Goal: Task Accomplishment & Management: Use online tool/utility

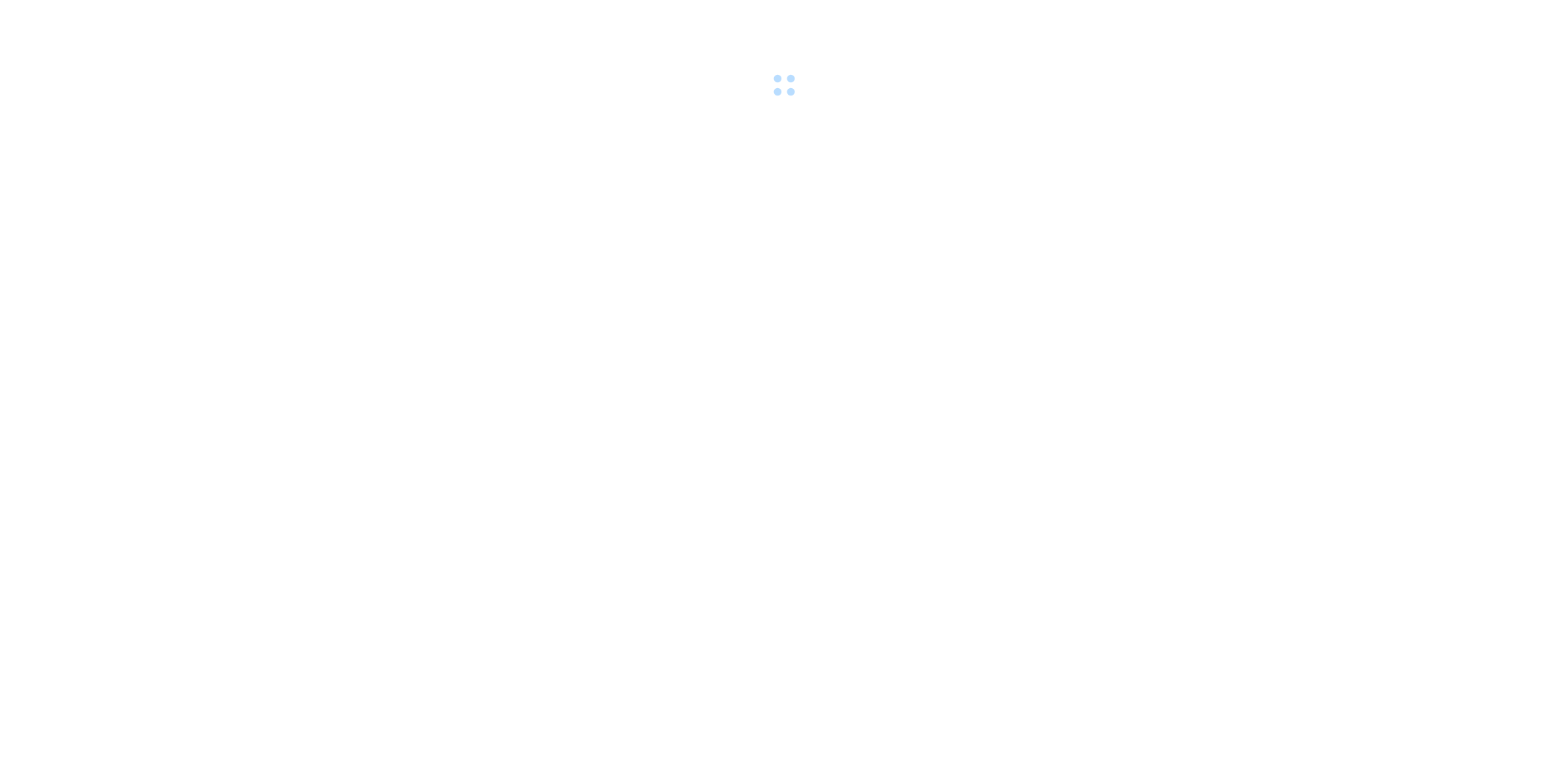
click at [569, 331] on body at bounding box center [784, 388] width 1568 height 777
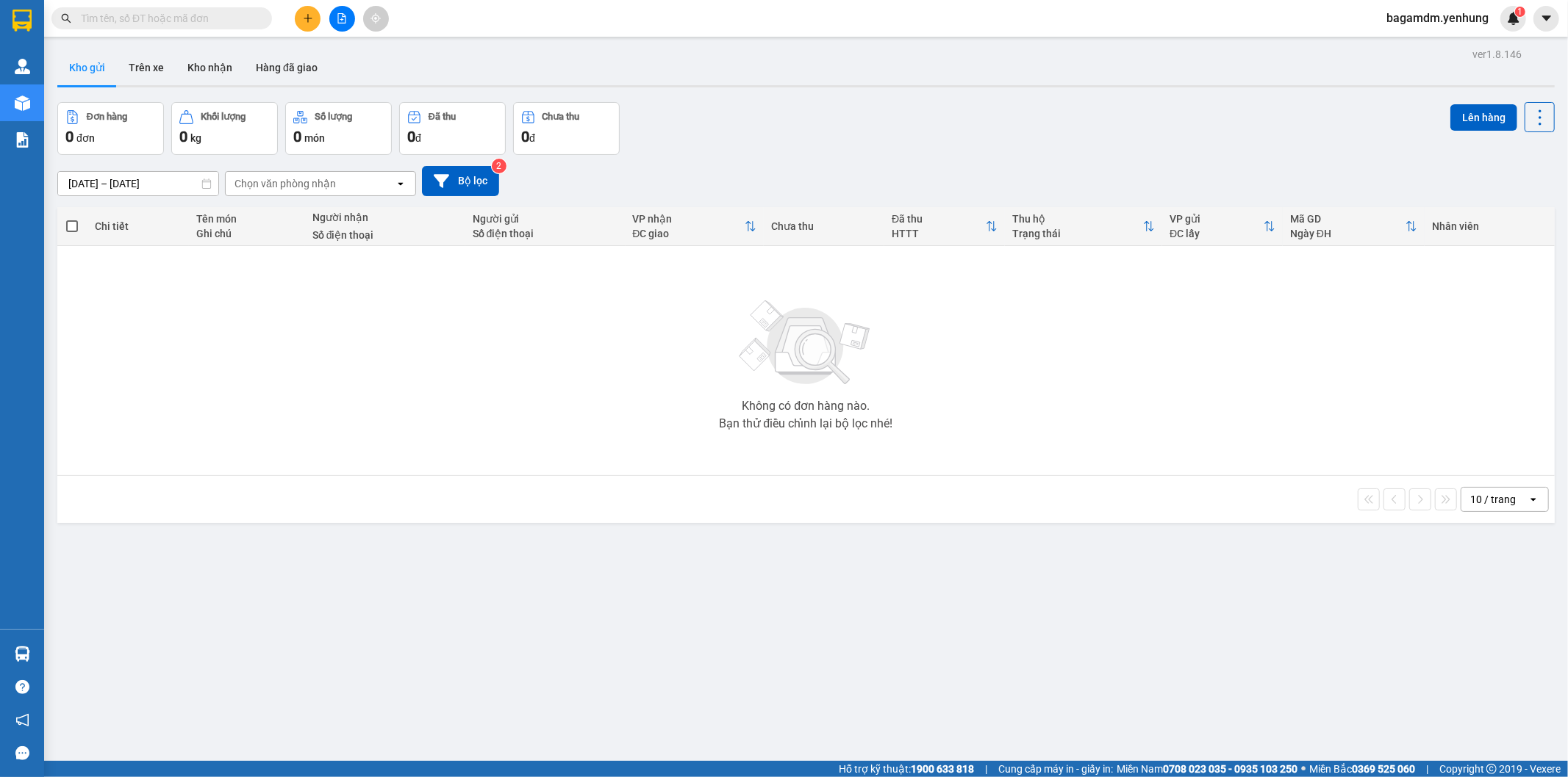
click at [166, 181] on input "[DATE] – [DATE]" at bounding box center [138, 183] width 160 height 24
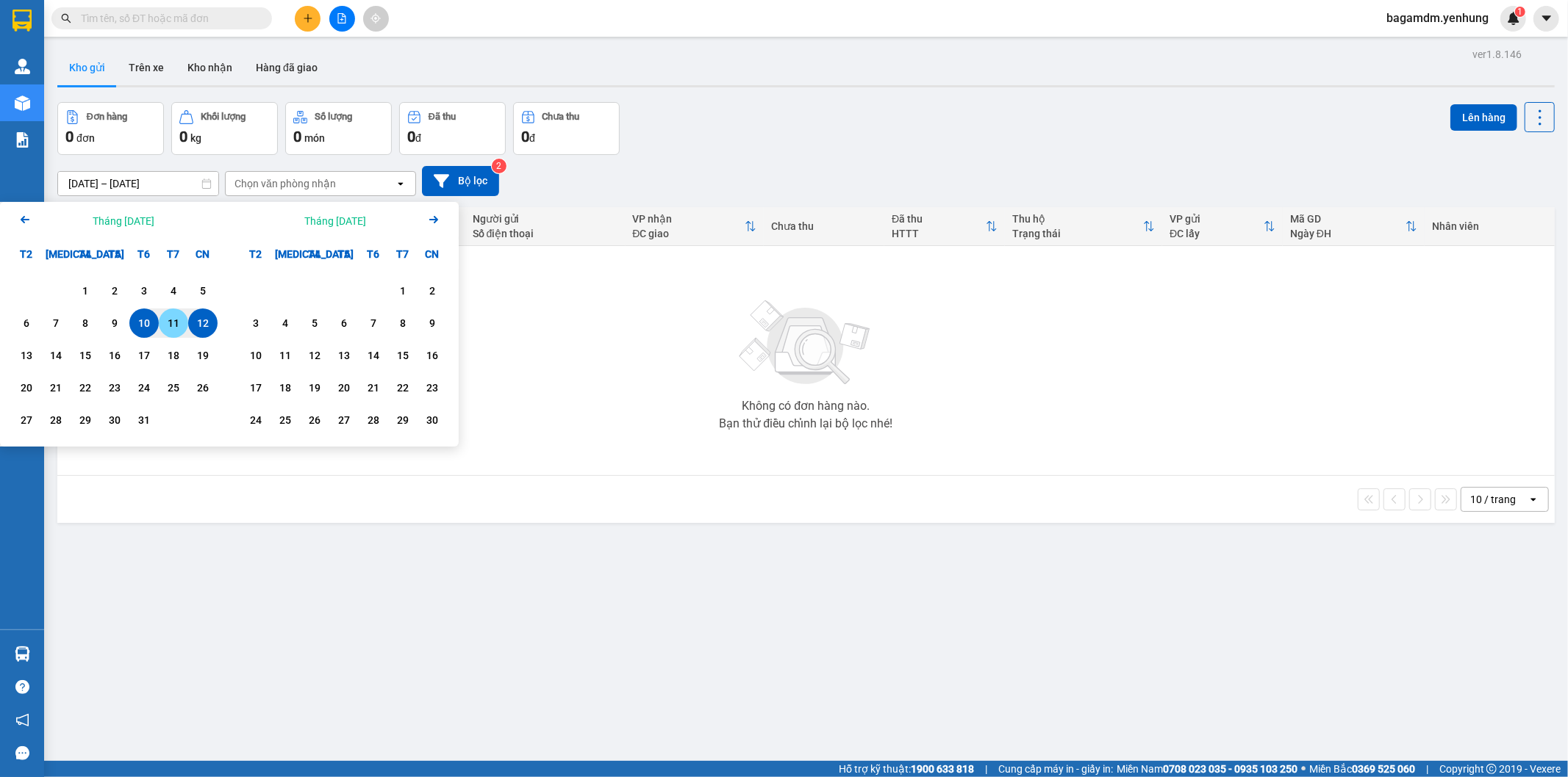
click at [170, 314] on div "11" at bounding box center [173, 323] width 21 height 18
type input "[DATE] – / /"
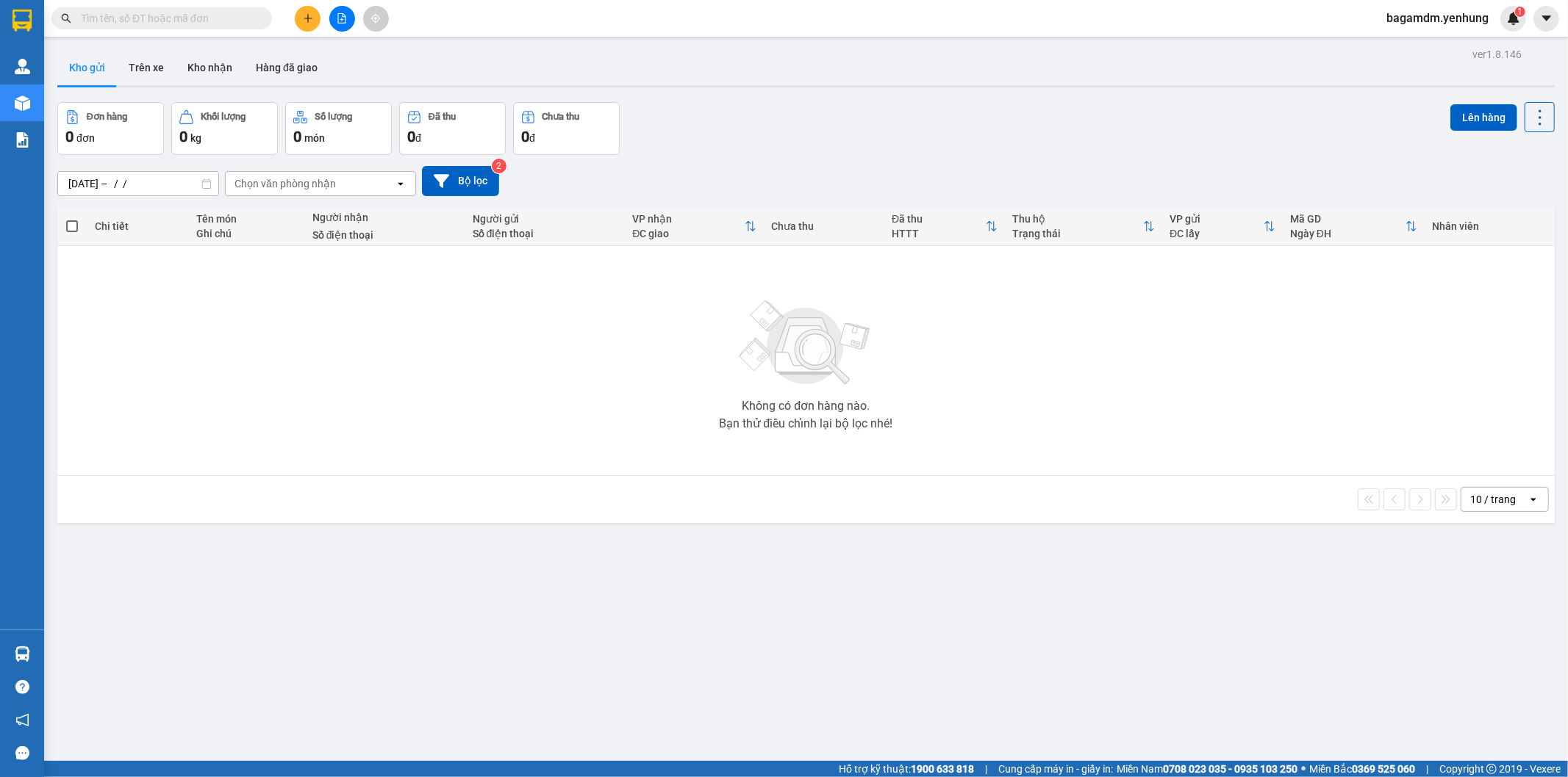
click at [276, 185] on div "Chọn văn phòng nhận" at bounding box center [286, 183] width 101 height 15
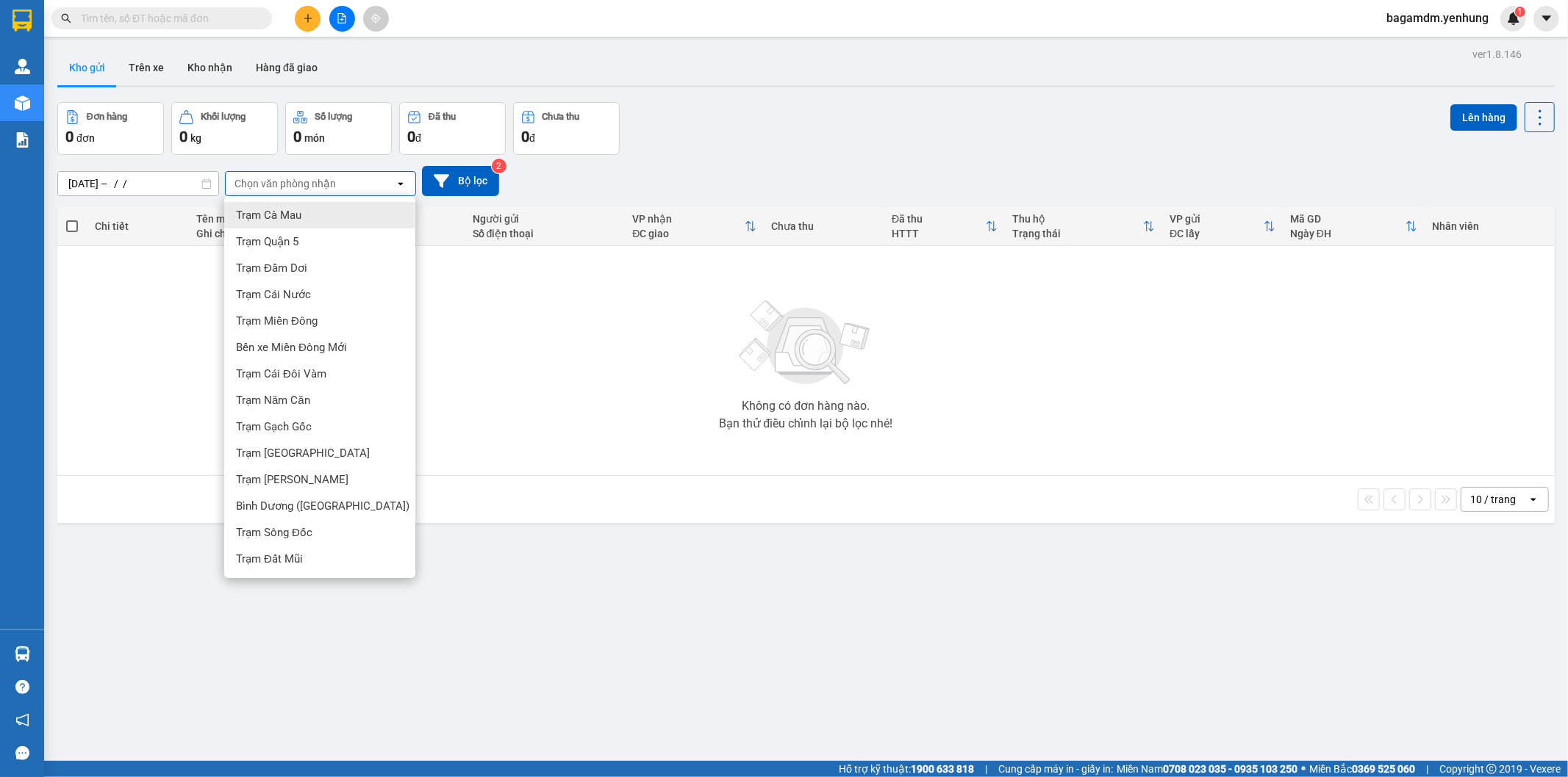
click at [314, 193] on div "Chọn văn phòng nhận" at bounding box center [310, 183] width 169 height 24
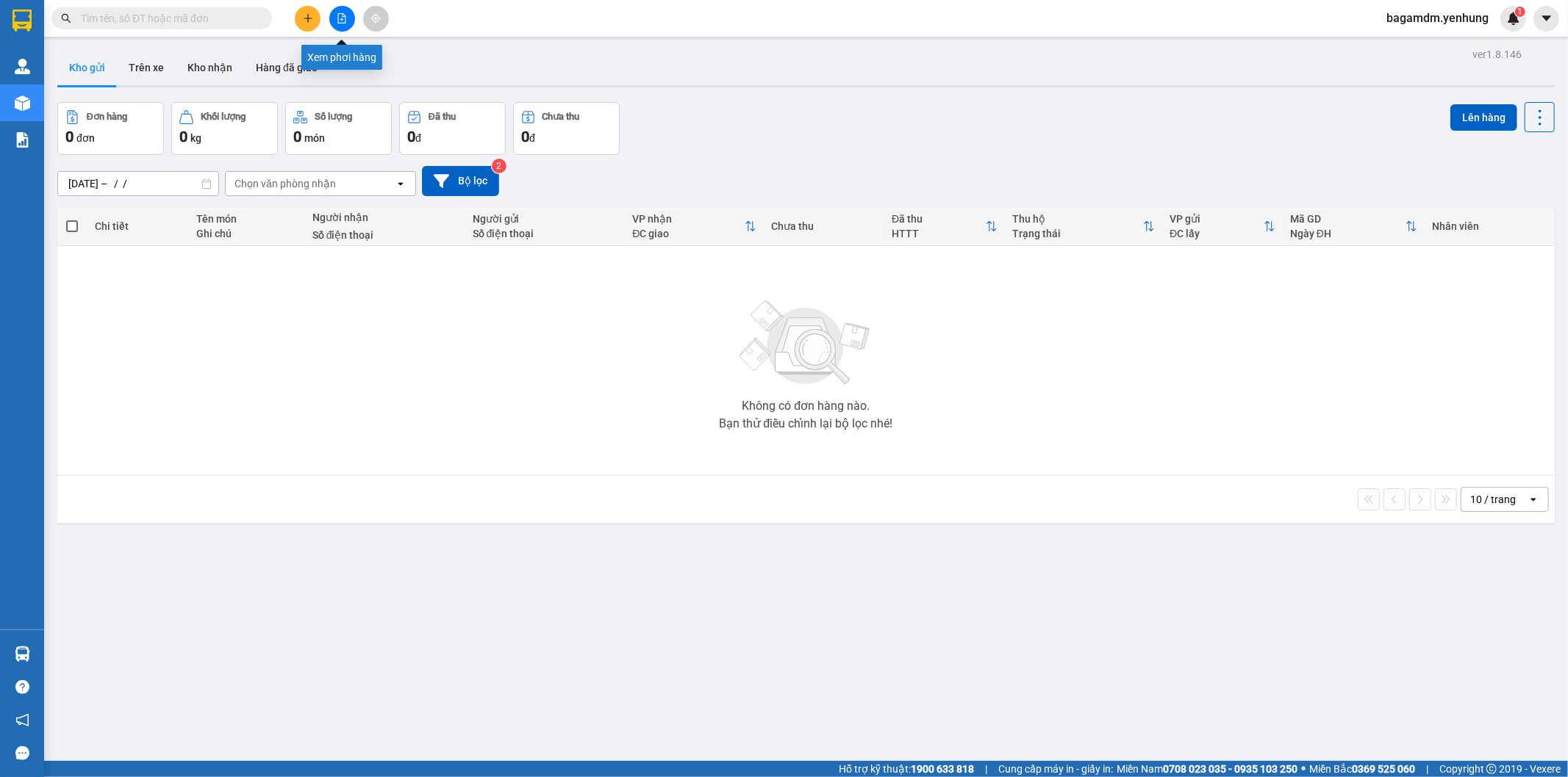
click at [347, 11] on button at bounding box center [342, 19] width 26 height 26
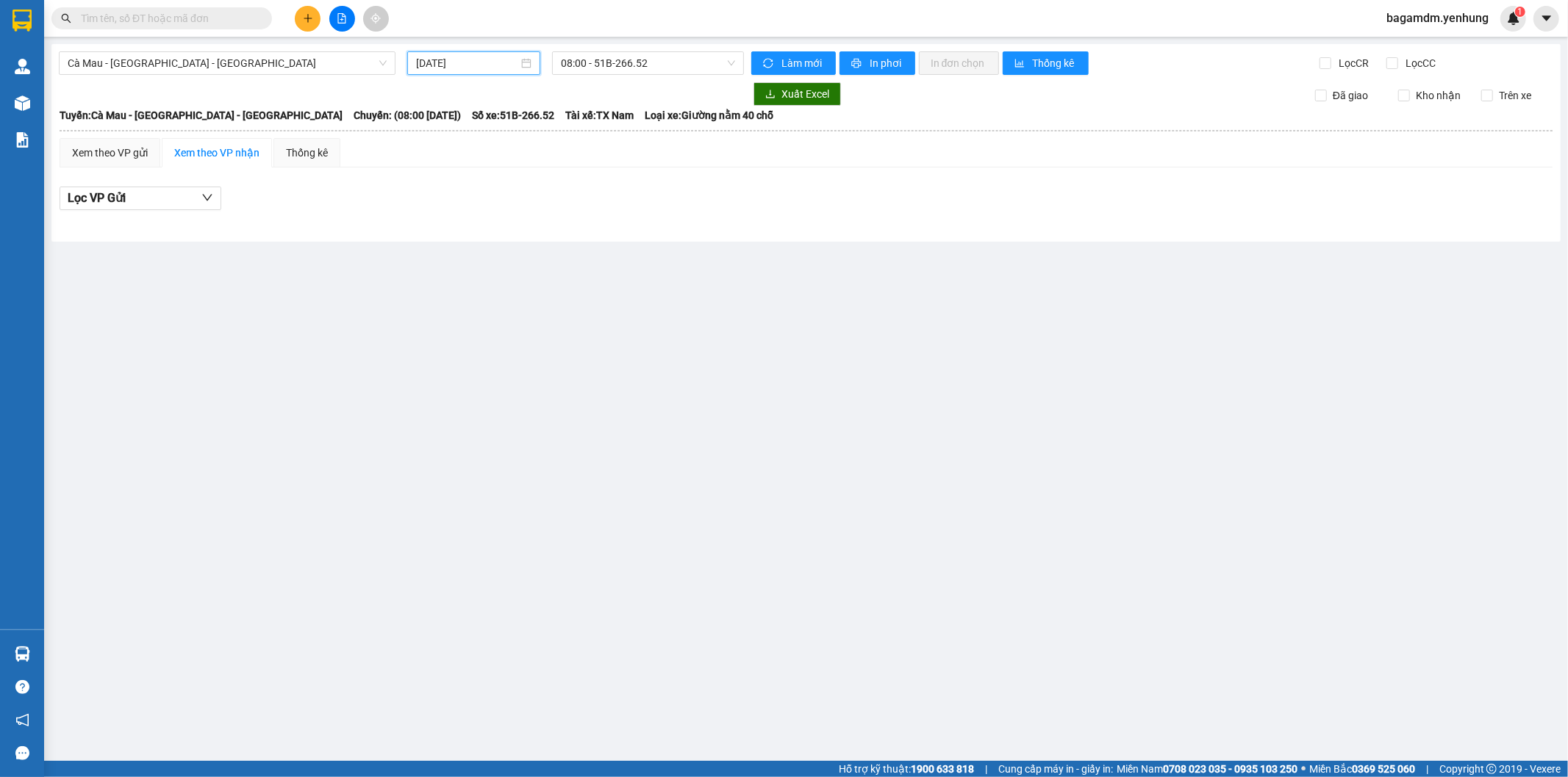
drag, startPoint x: 505, startPoint y: 58, endPoint x: 498, endPoint y: 61, distance: 7.6
click at [498, 61] on input "[DATE]" at bounding box center [467, 63] width 102 height 16
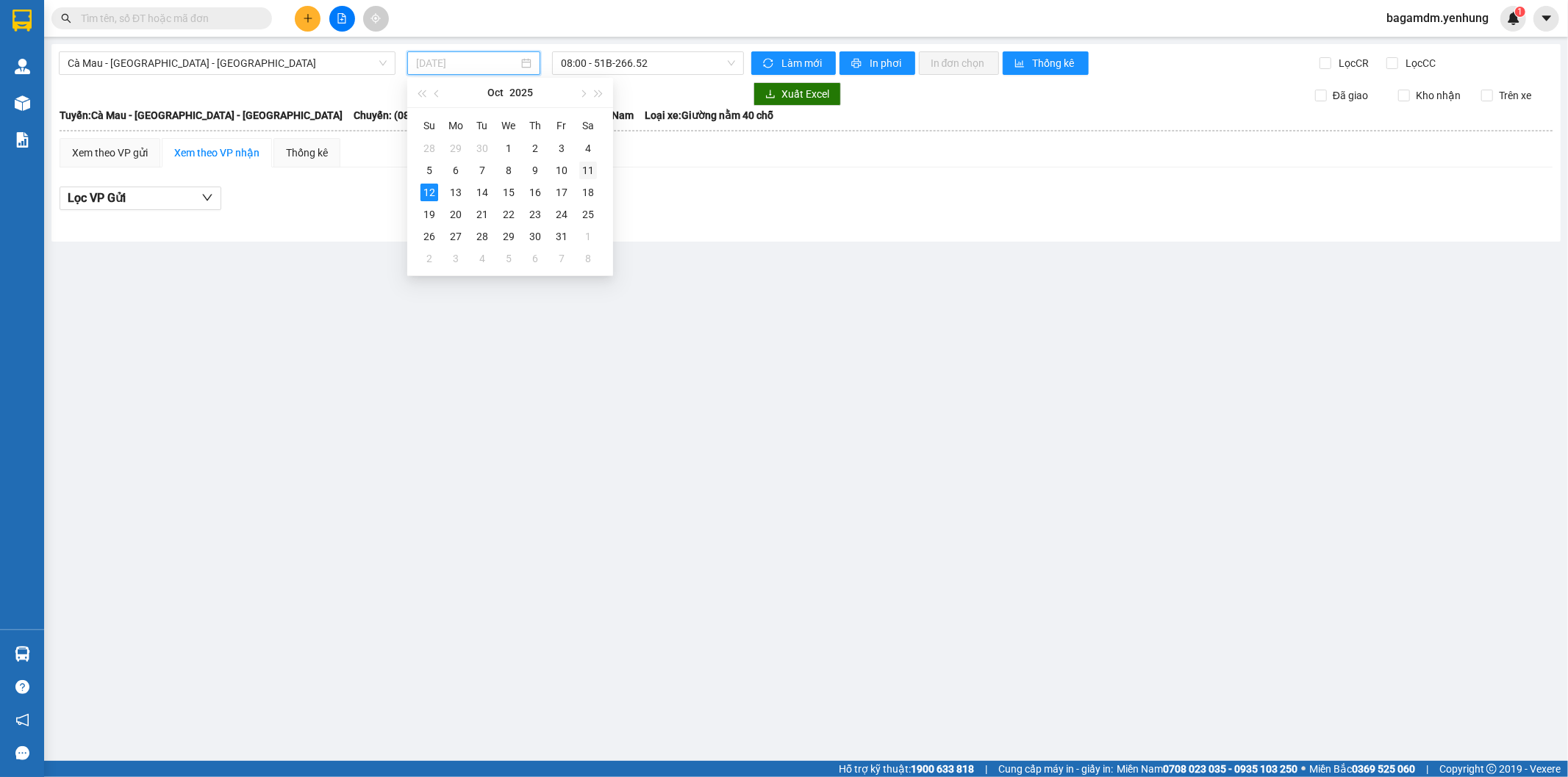
click at [579, 160] on td "11" at bounding box center [588, 170] width 26 height 22
type input "[DATE]"
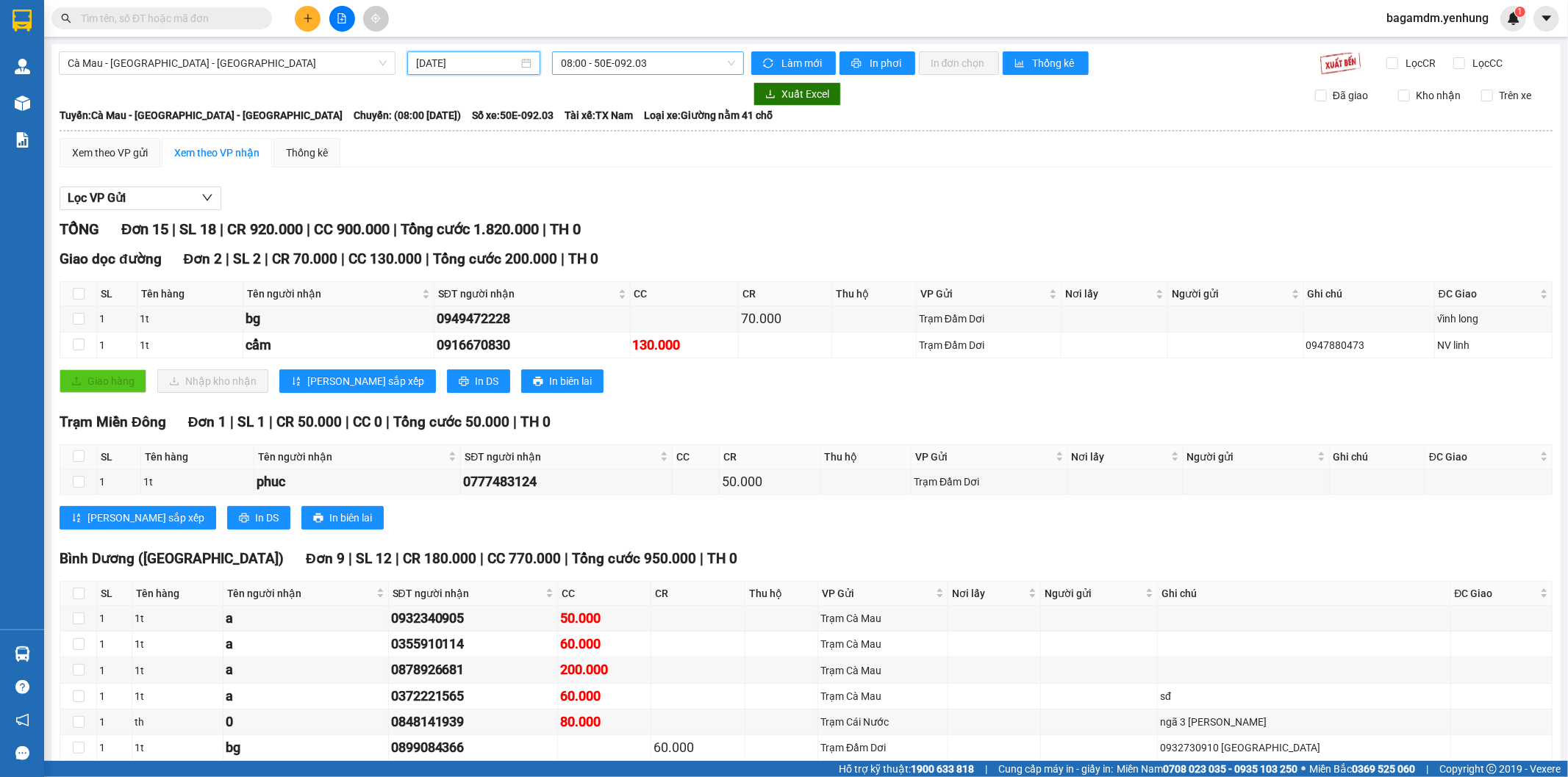
click at [582, 54] on span "08:00 - 50E-092.03" at bounding box center [648, 63] width 173 height 22
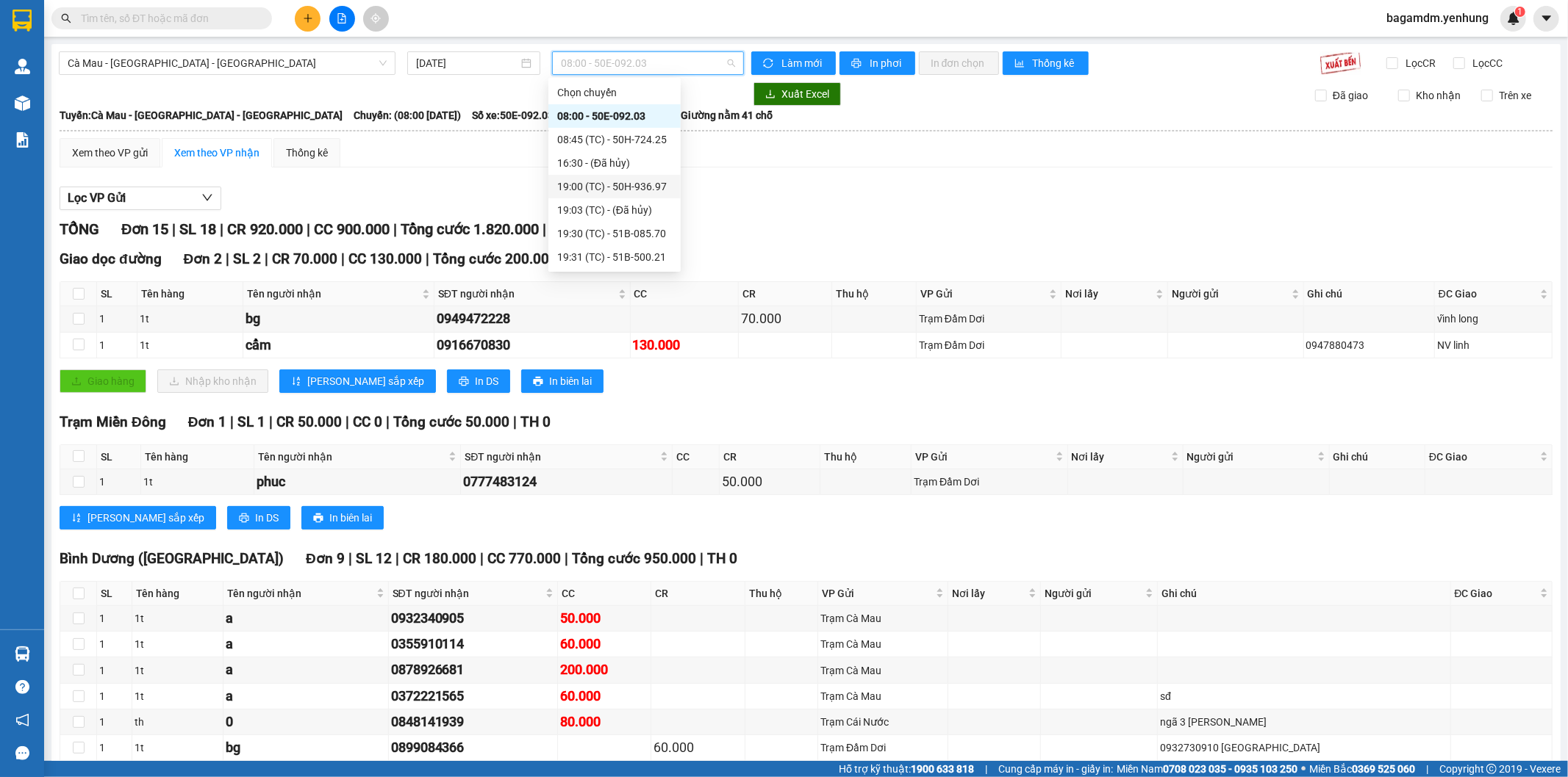
click at [612, 177] on div "19:00 (TC) - 50H-936.97" at bounding box center [615, 186] width 132 height 24
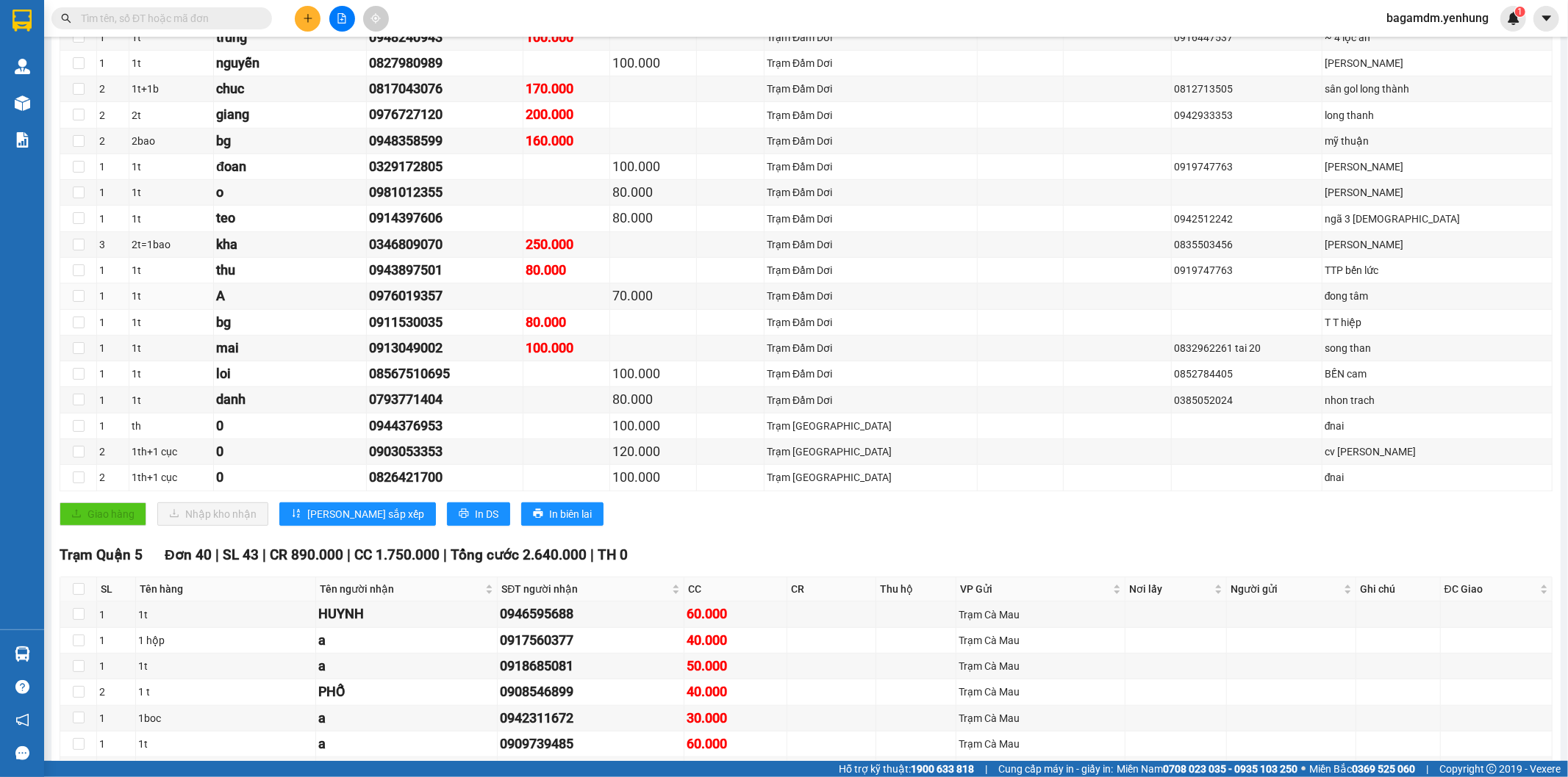
scroll to position [571, 0]
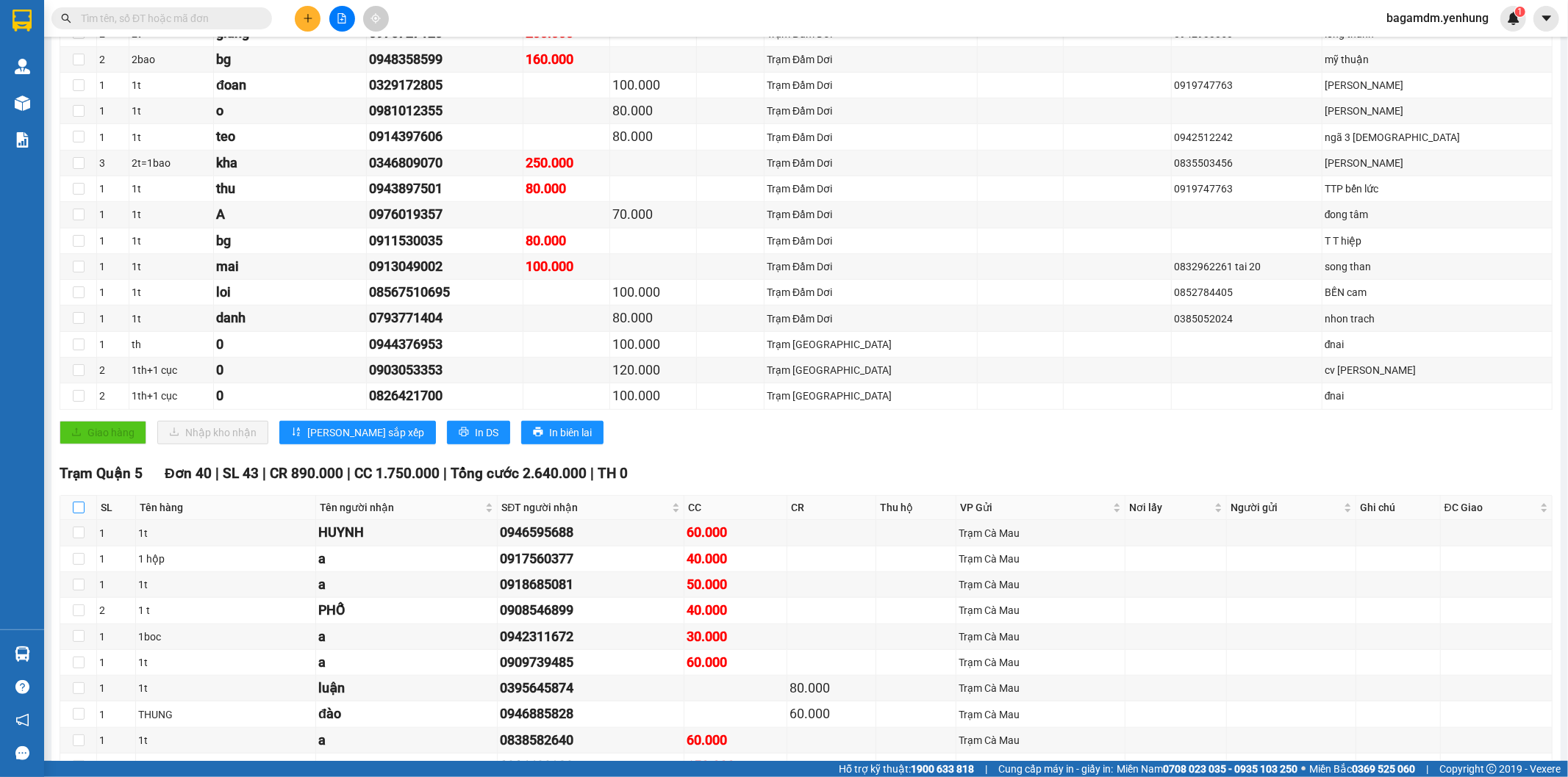
click at [75, 502] on label at bounding box center [78, 507] width 12 height 16
click at [75, 502] on input "checkbox" at bounding box center [78, 507] width 12 height 12
checkbox input "true"
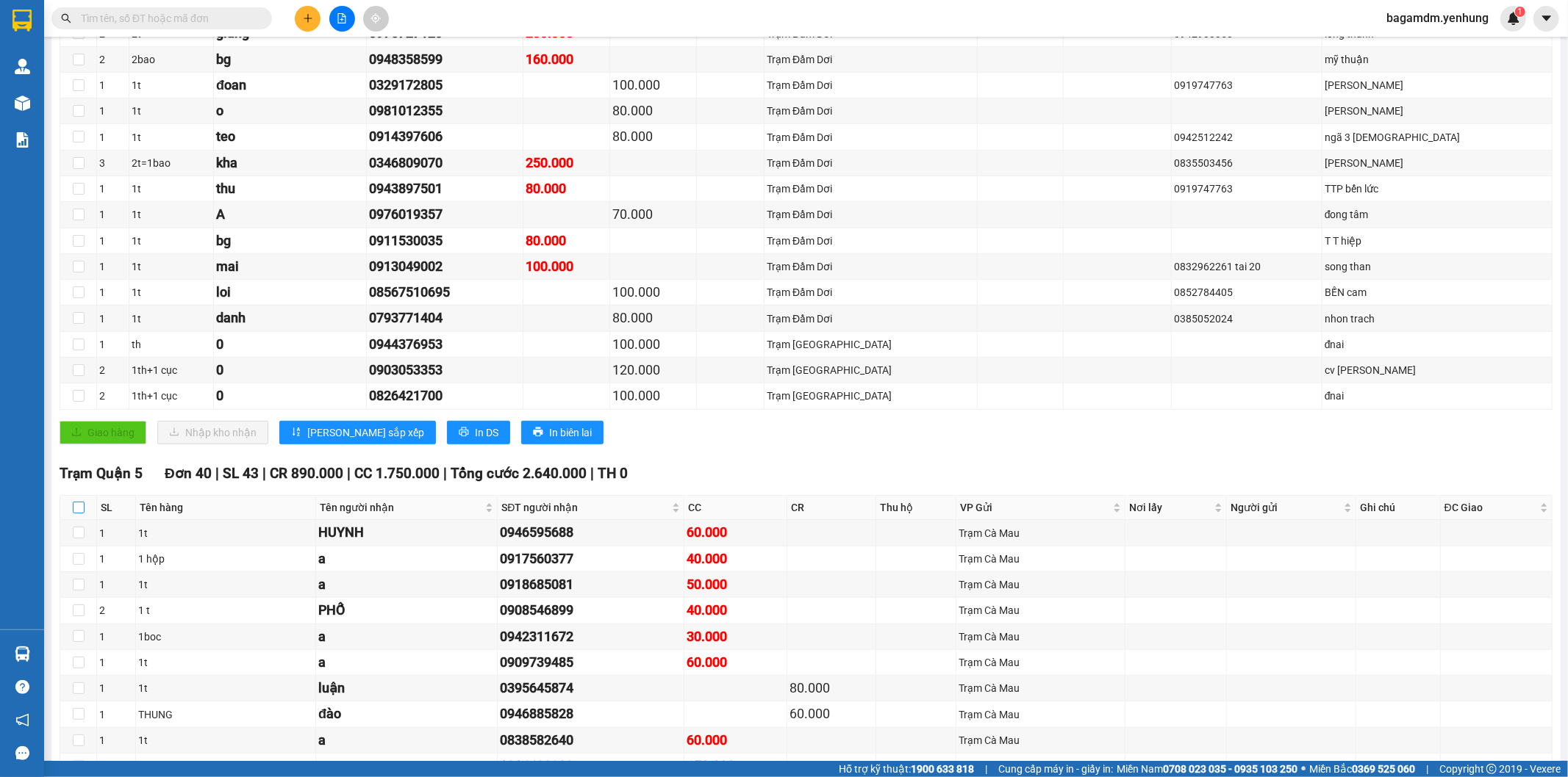
checkbox input "true"
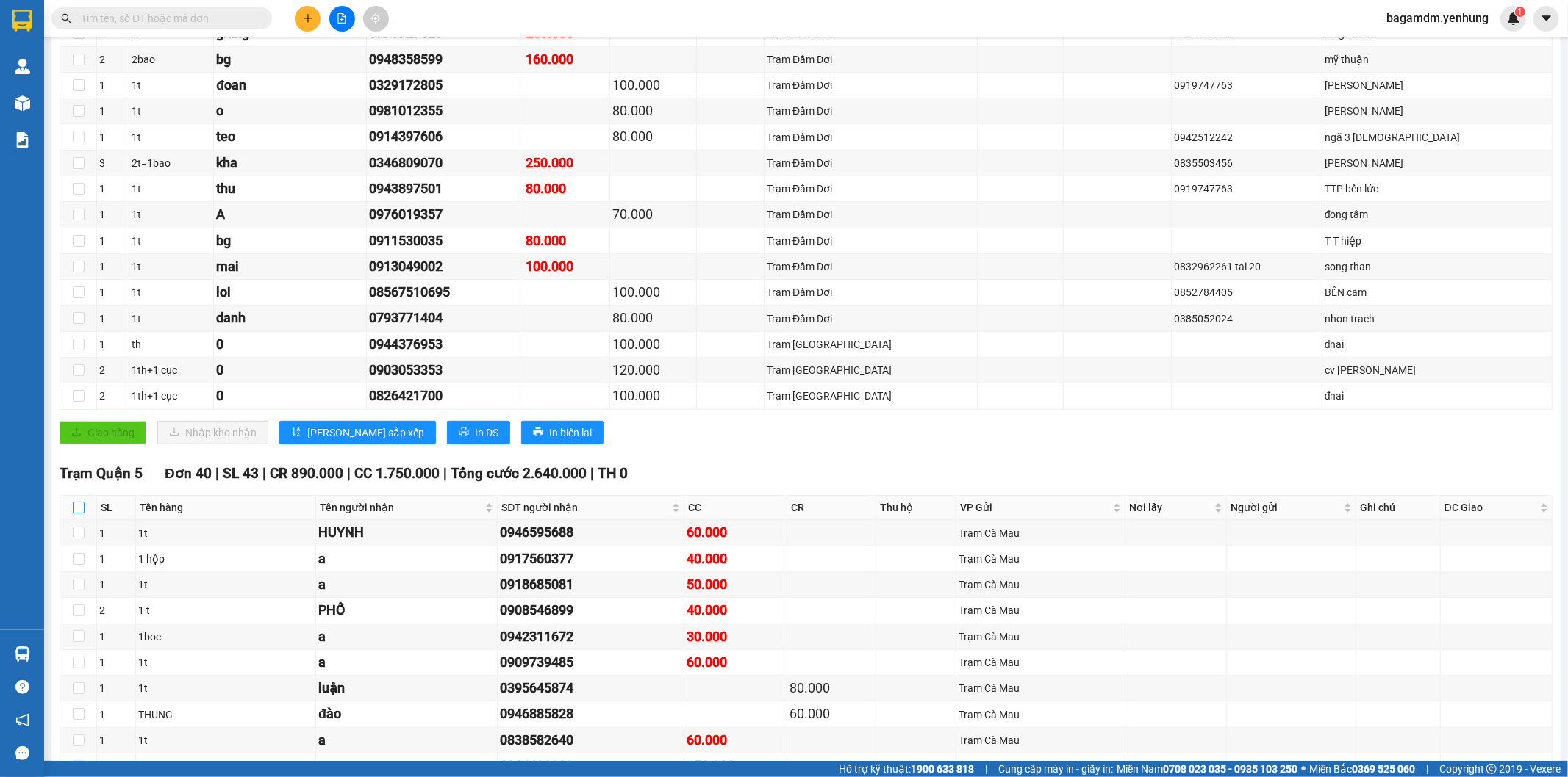
checkbox input "true"
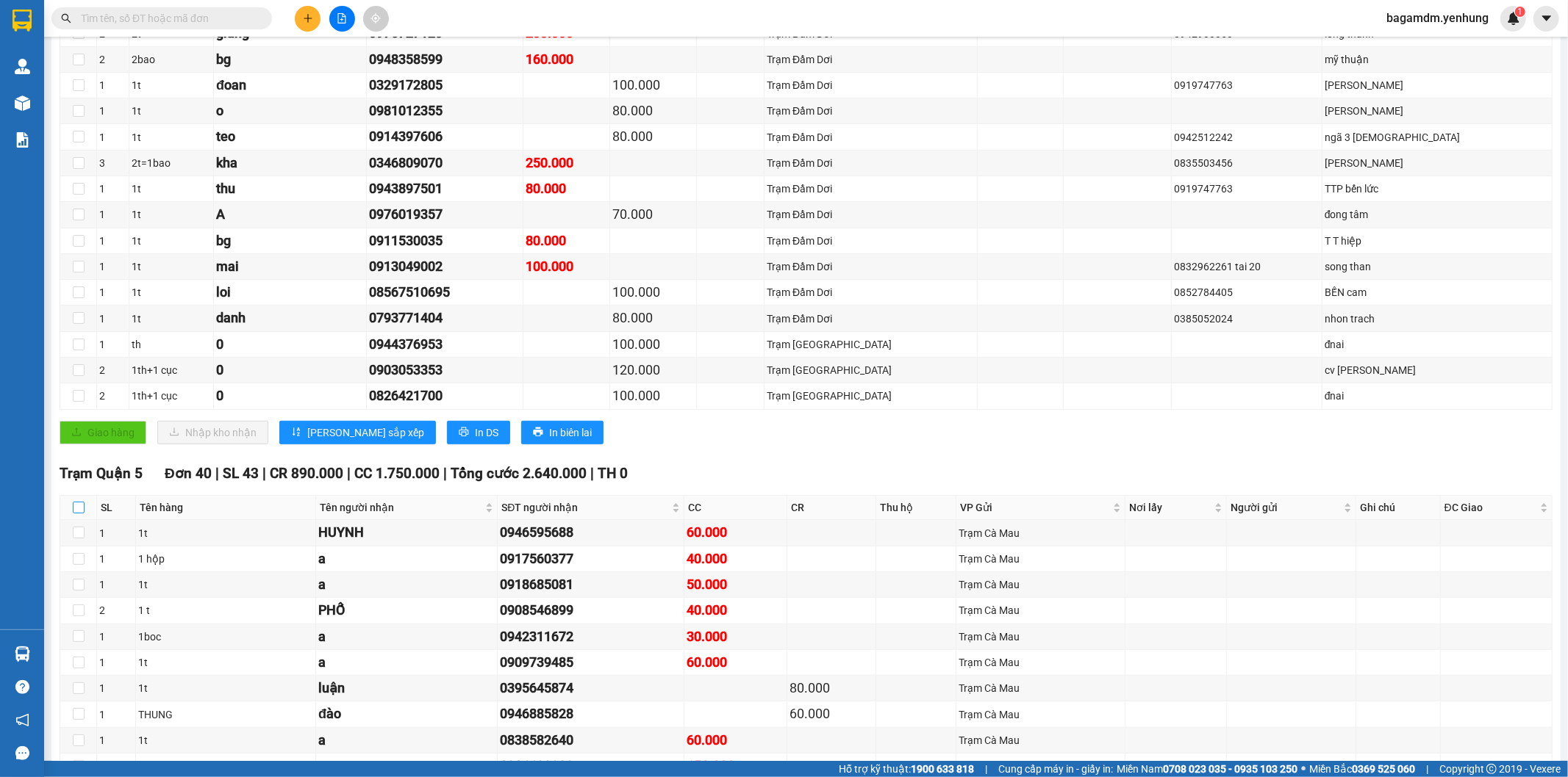
checkbox input "true"
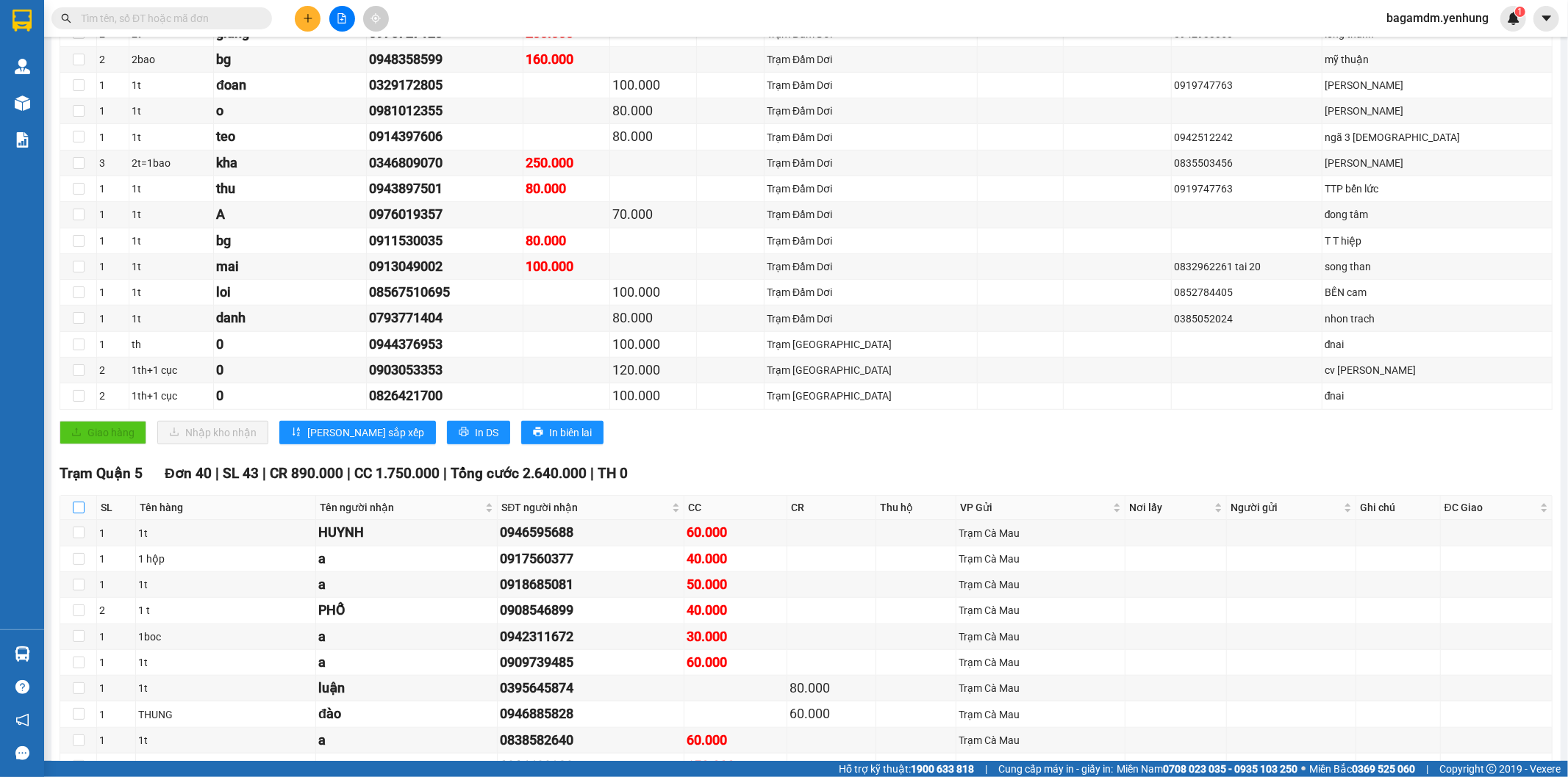
checkbox input "true"
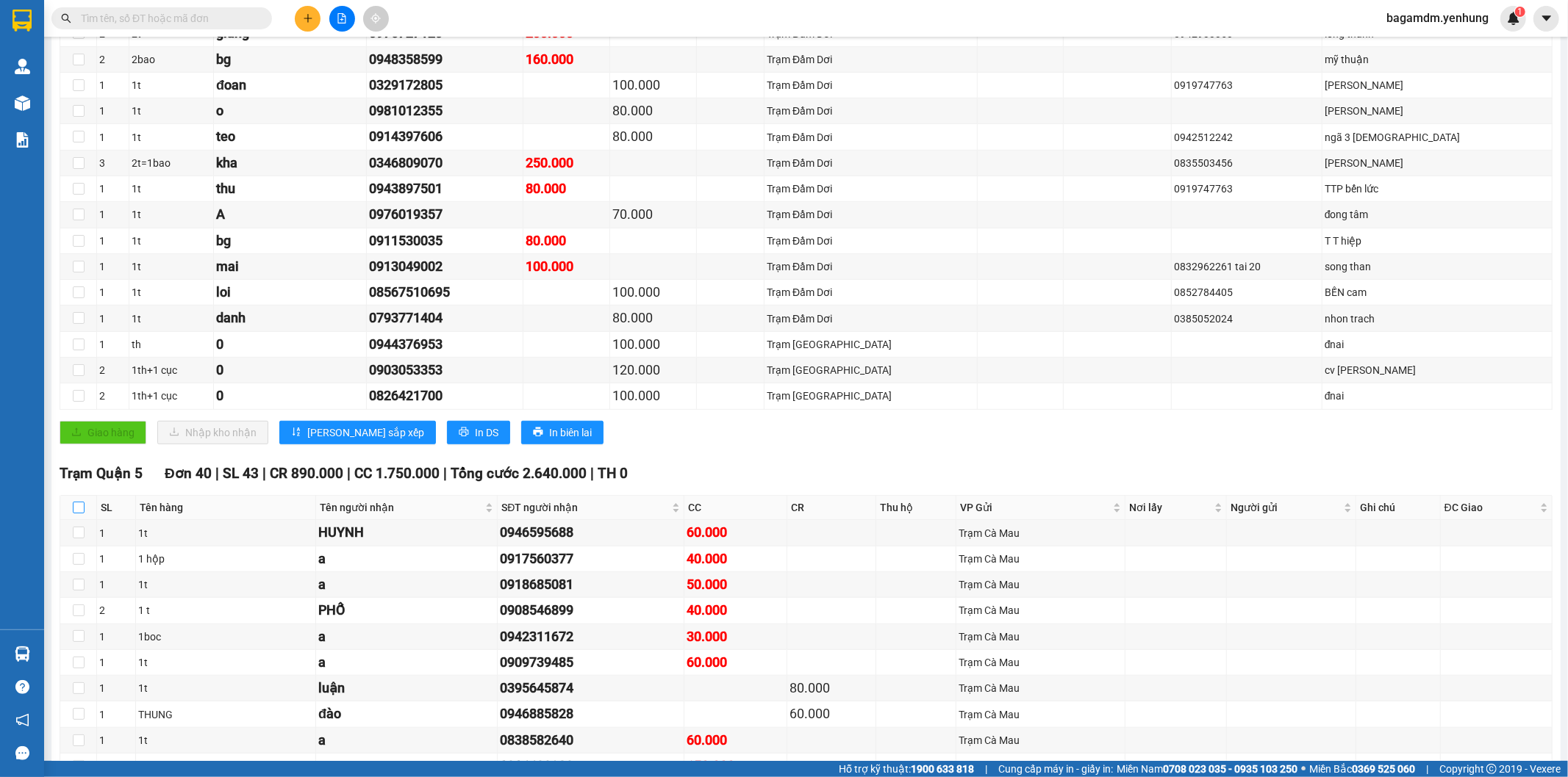
checkbox input "true"
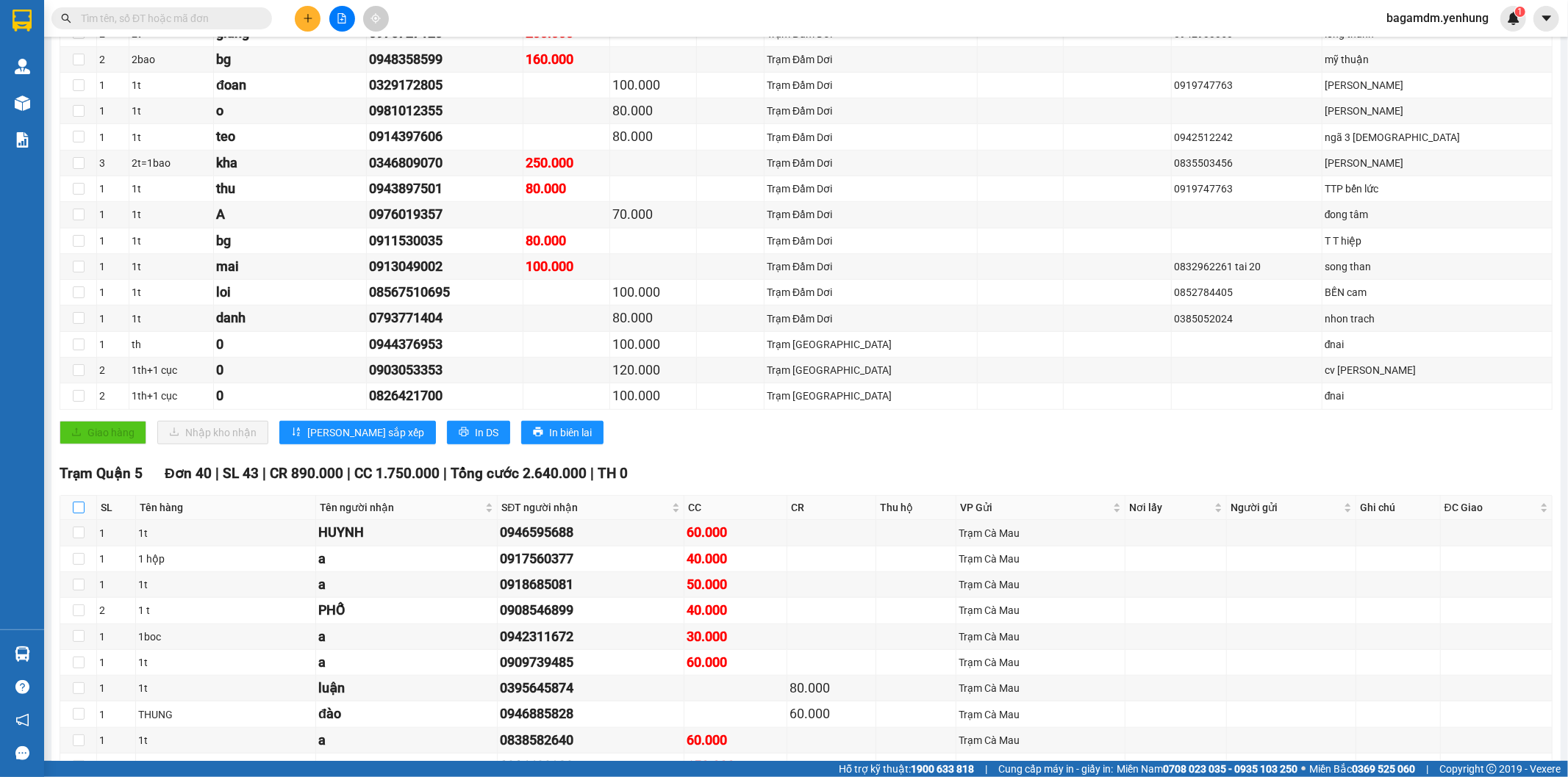
checkbox input "true"
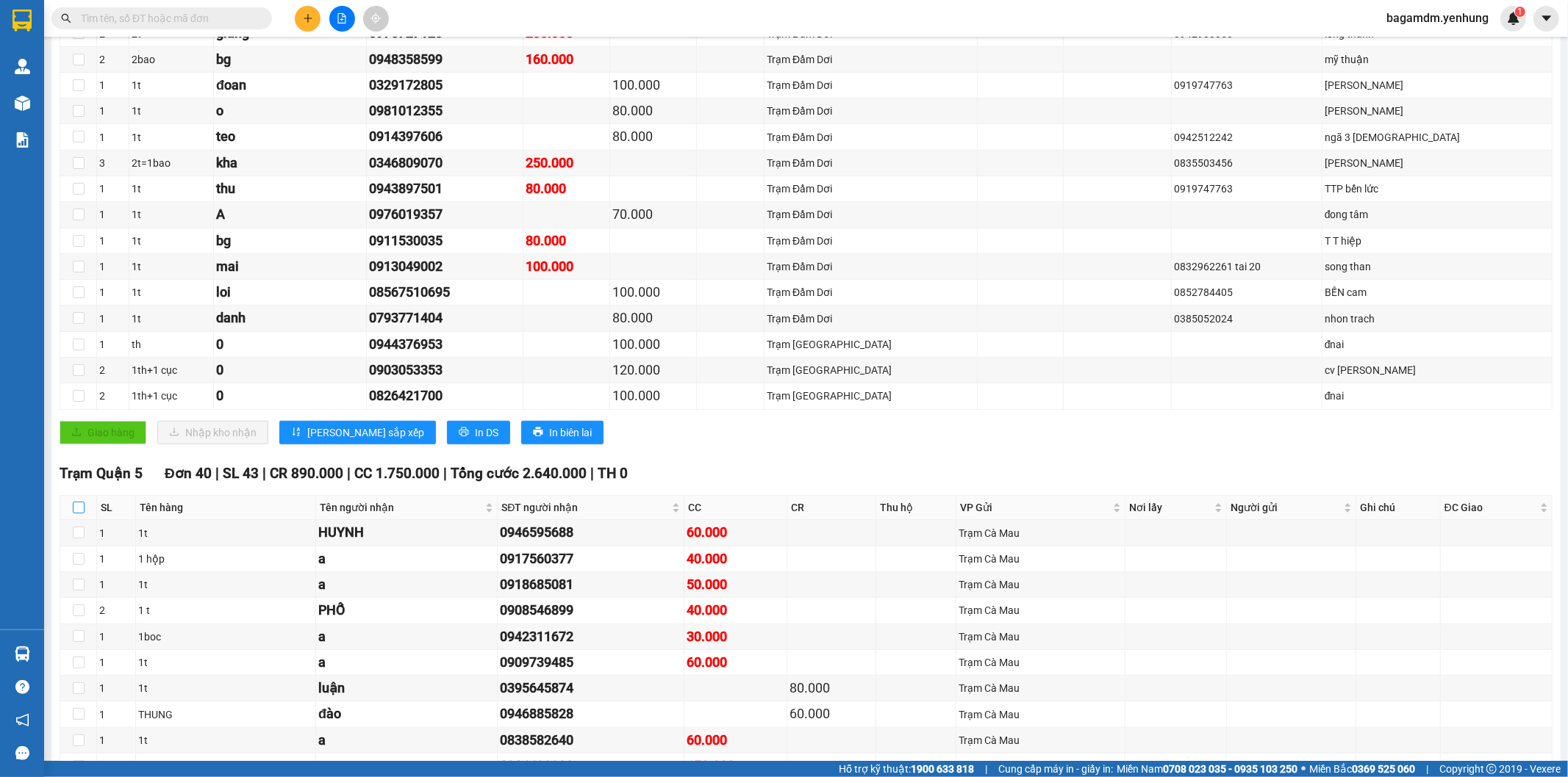
checkbox input "true"
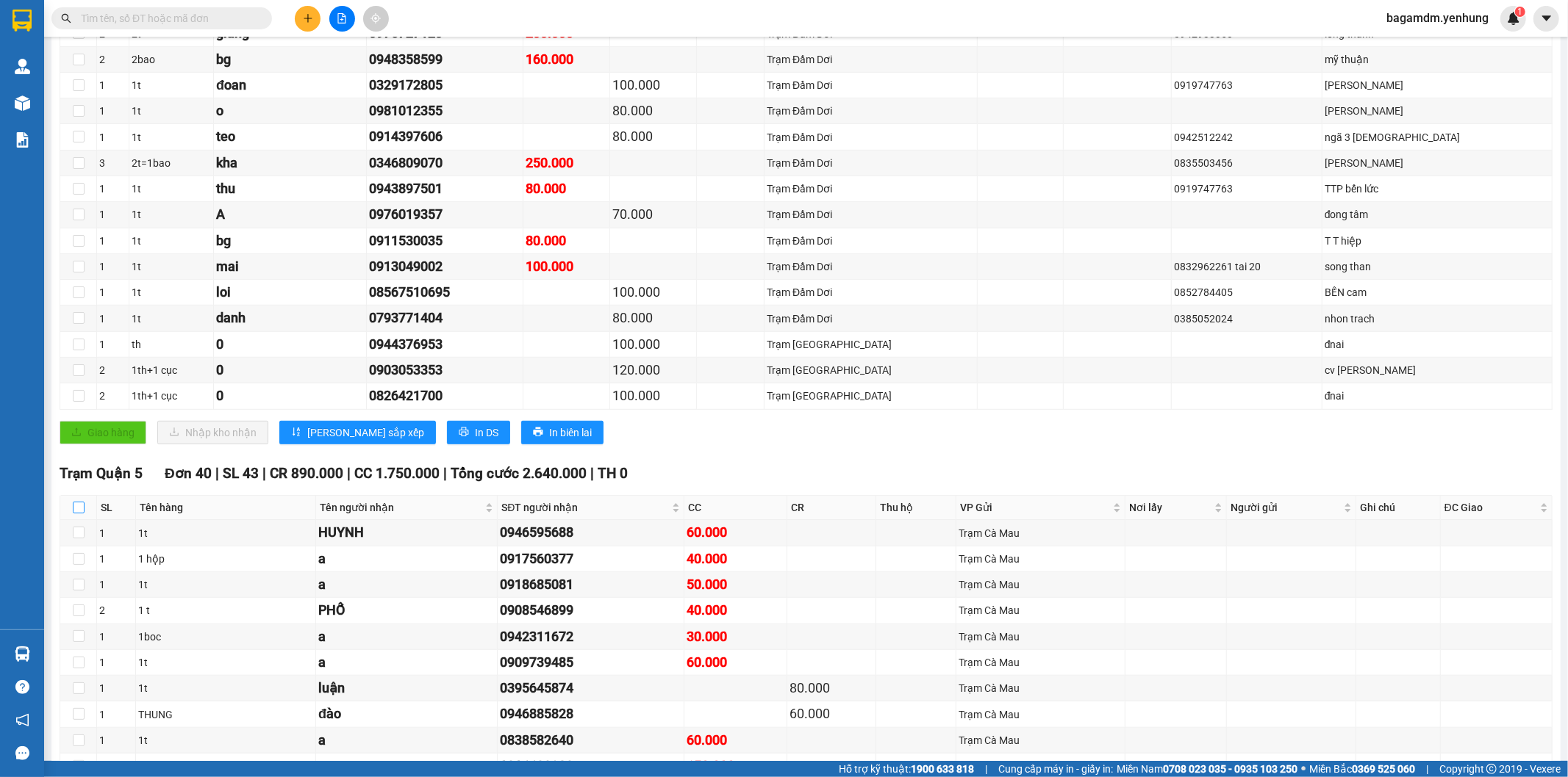
checkbox input "true"
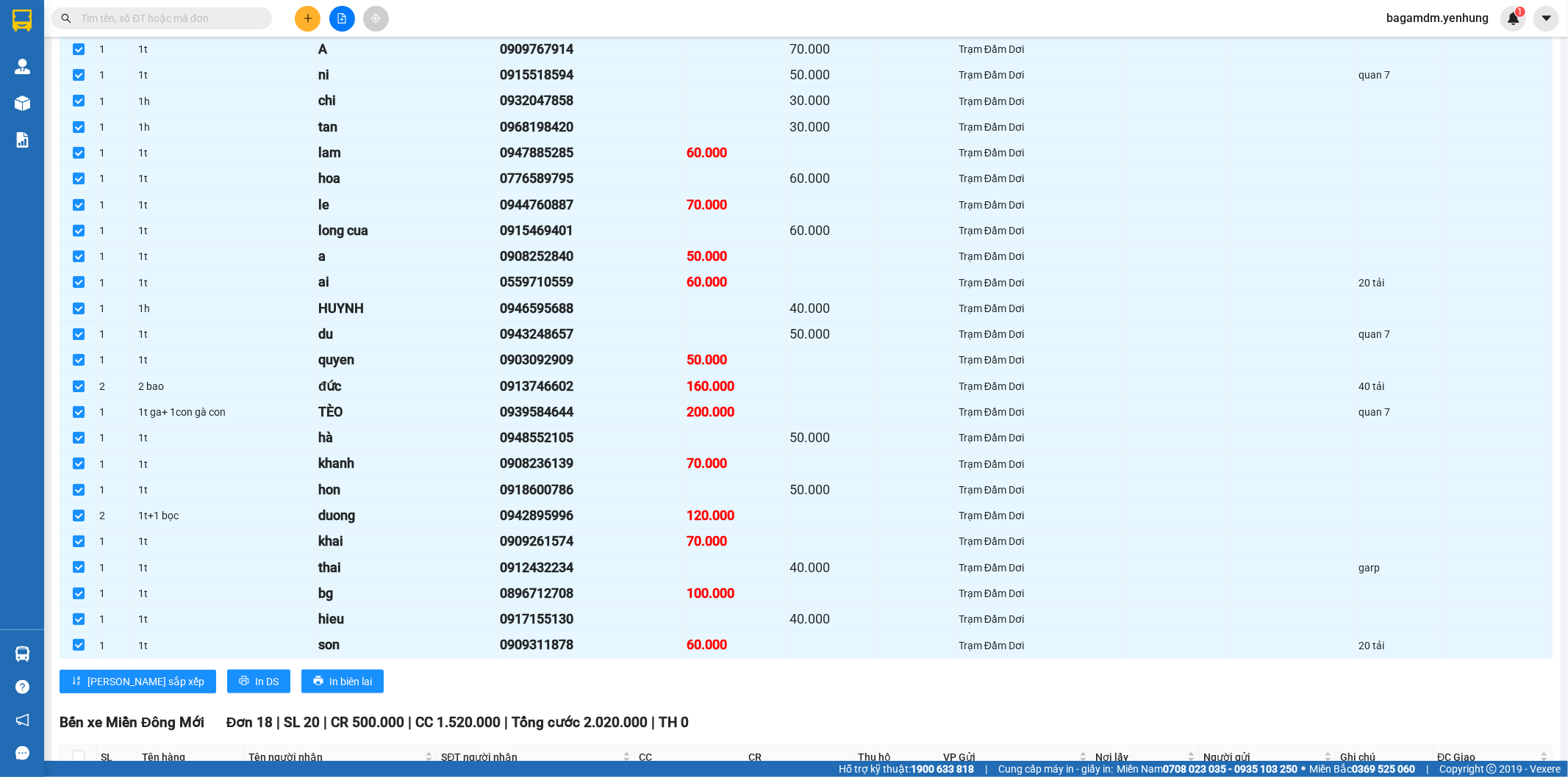
scroll to position [1632, 0]
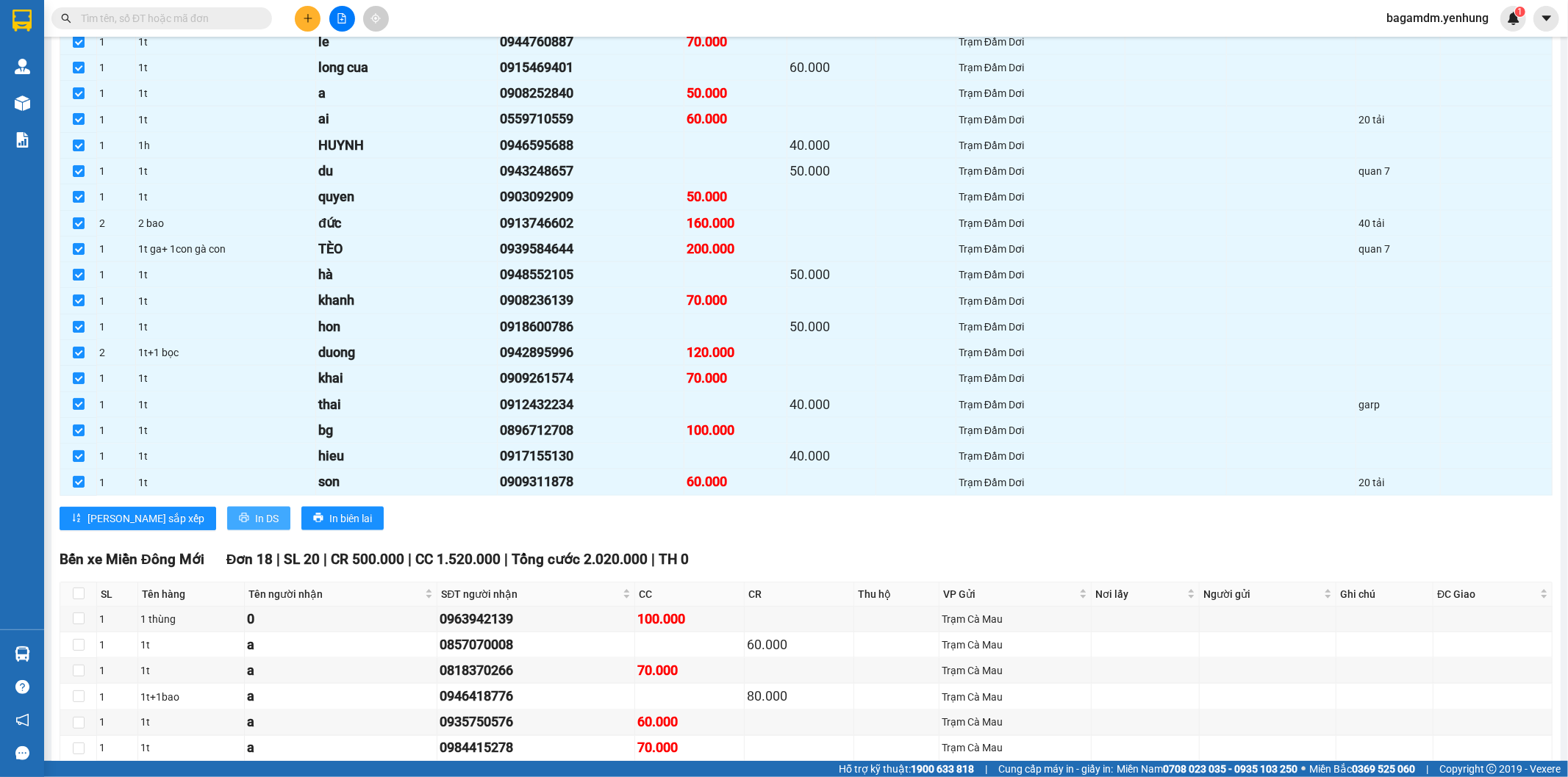
click at [255, 515] on span "In DS" at bounding box center [266, 519] width 24 height 16
